Goal: Information Seeking & Learning: Learn about a topic

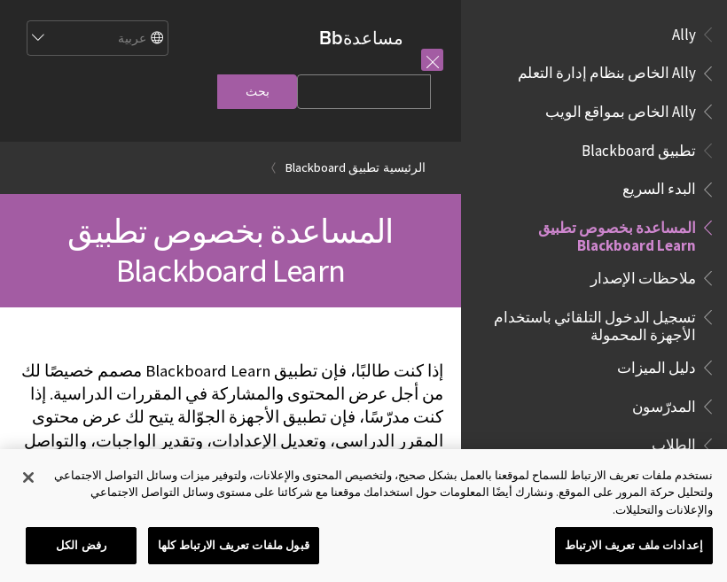
scroll to position [183, 0]
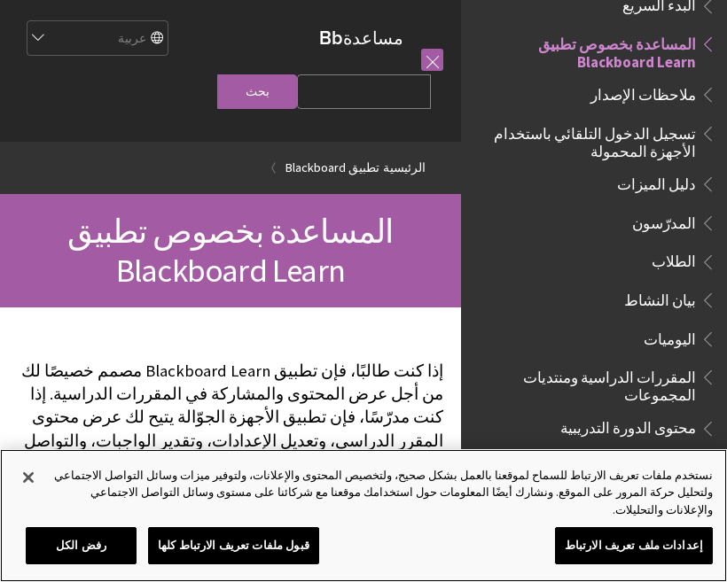
click at [199, 541] on button "قبول ملفات تعريف الارتباط كلها" at bounding box center [233, 545] width 171 height 37
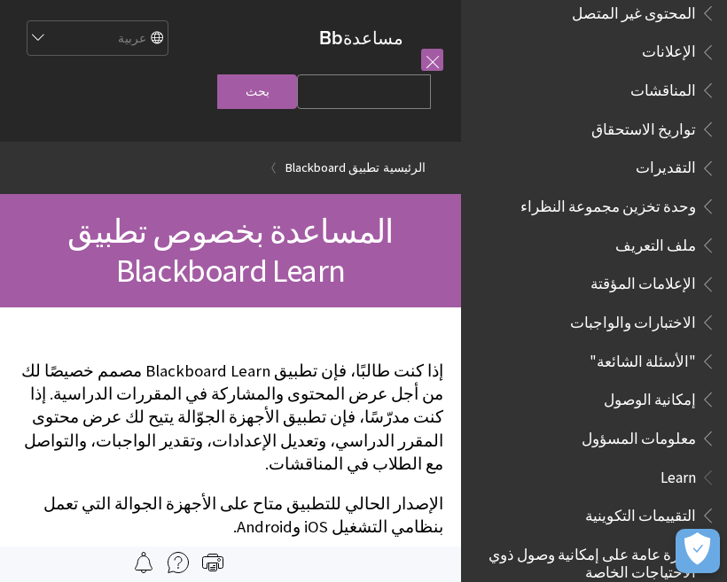
scroll to position [680, 0]
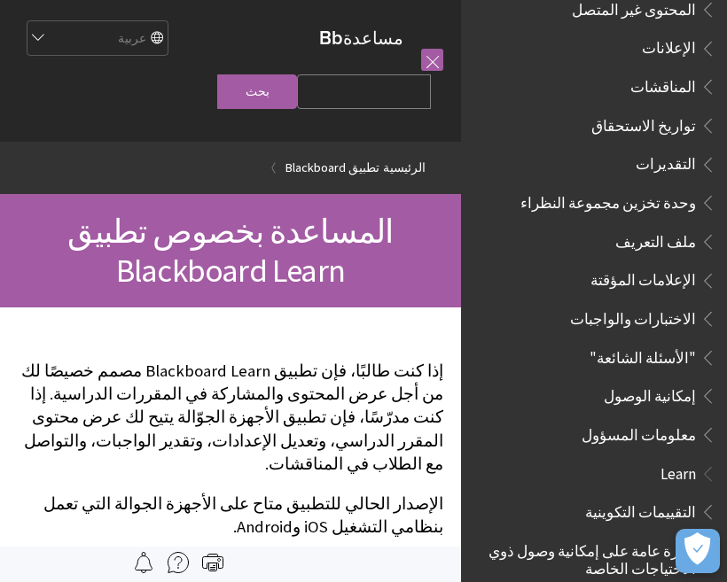
click at [696, 304] on span "Book outline for Blackboard App Help" at bounding box center [705, 315] width 19 height 22
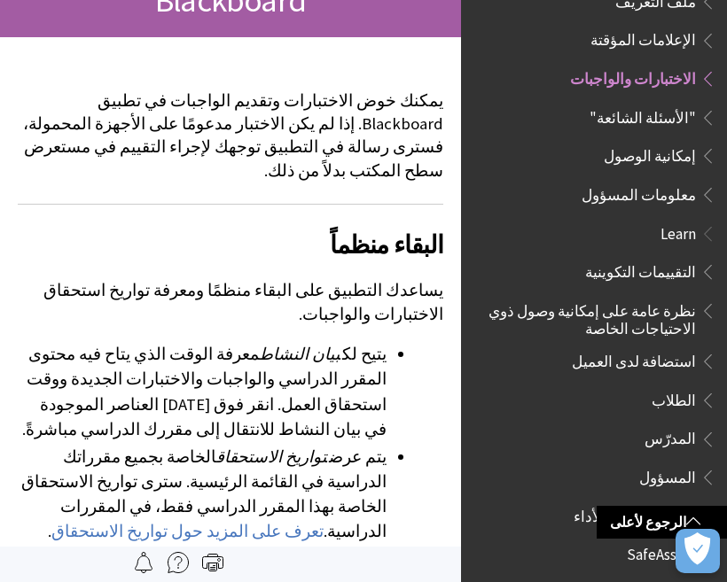
scroll to position [236, 0]
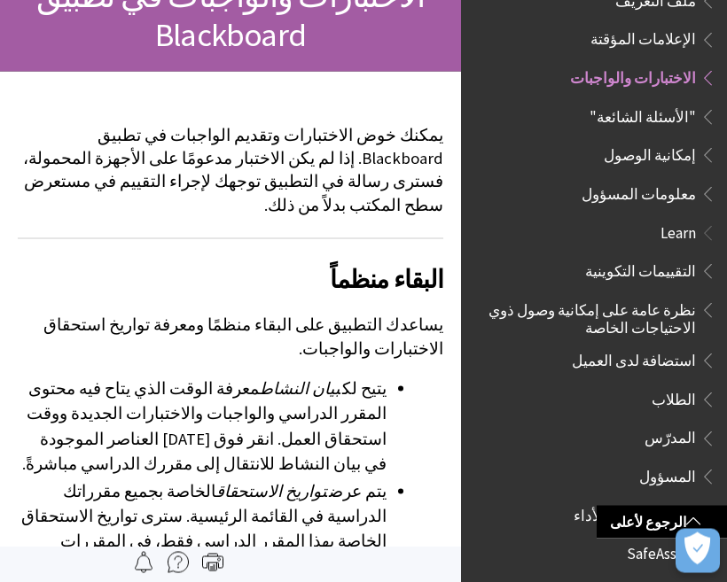
click at [642, 103] on span ""الأسئلة الشائعة"" at bounding box center [642, 115] width 106 height 24
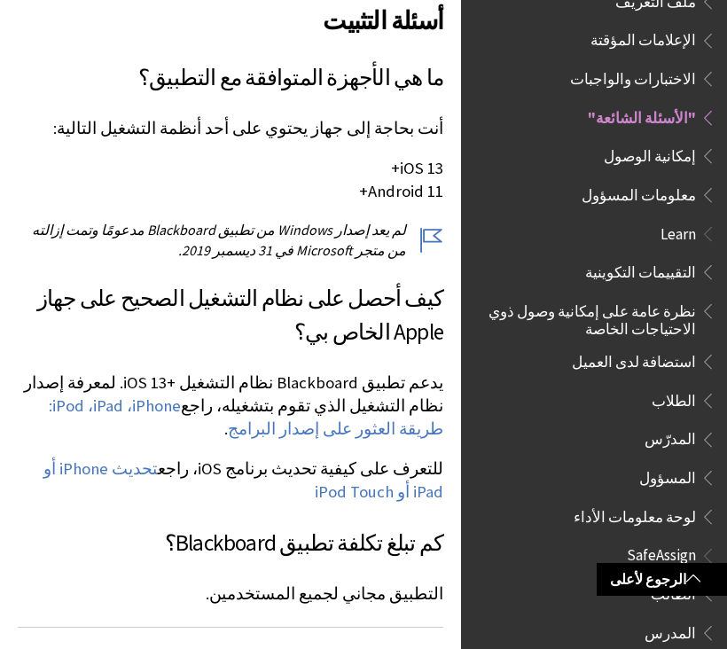
scroll to position [346, 0]
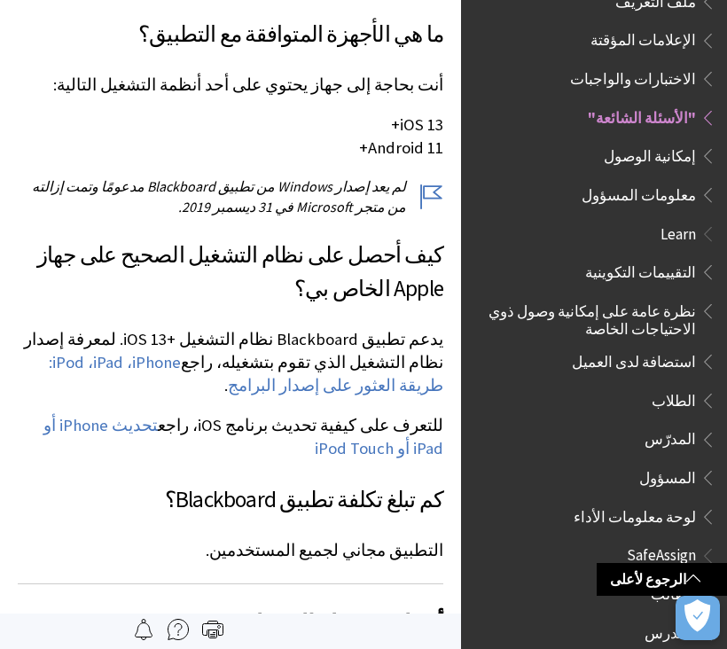
scroll to position [387, 0]
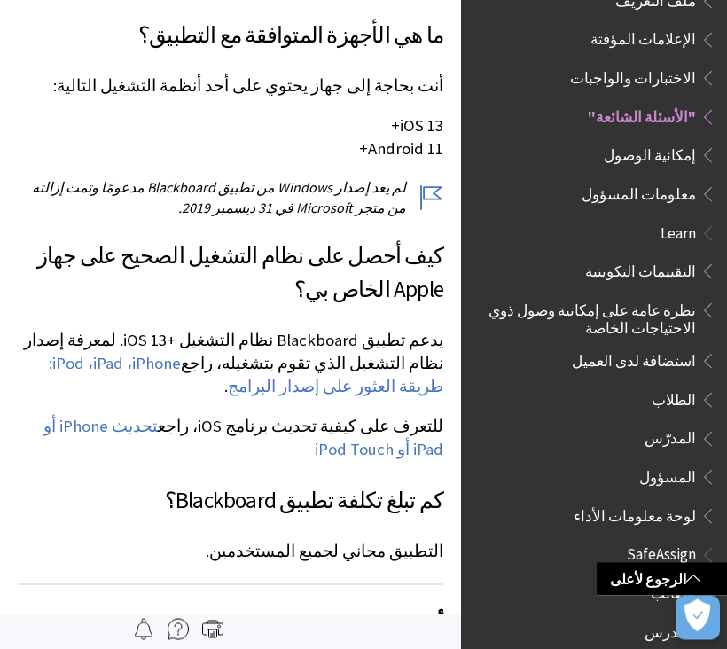
click at [75, 427] on link "تحديث iPhone أو iPad أو iPod Touch" at bounding box center [243, 438] width 400 height 44
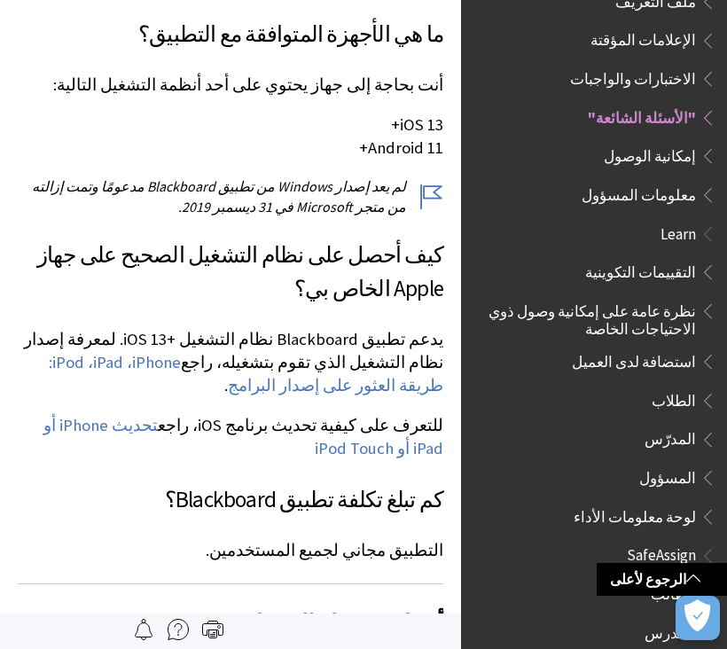
click at [123, 432] on link "تحديث iPhone أو iPad أو iPod Touch" at bounding box center [243, 437] width 400 height 44
